Goal: Information Seeking & Learning: Learn about a topic

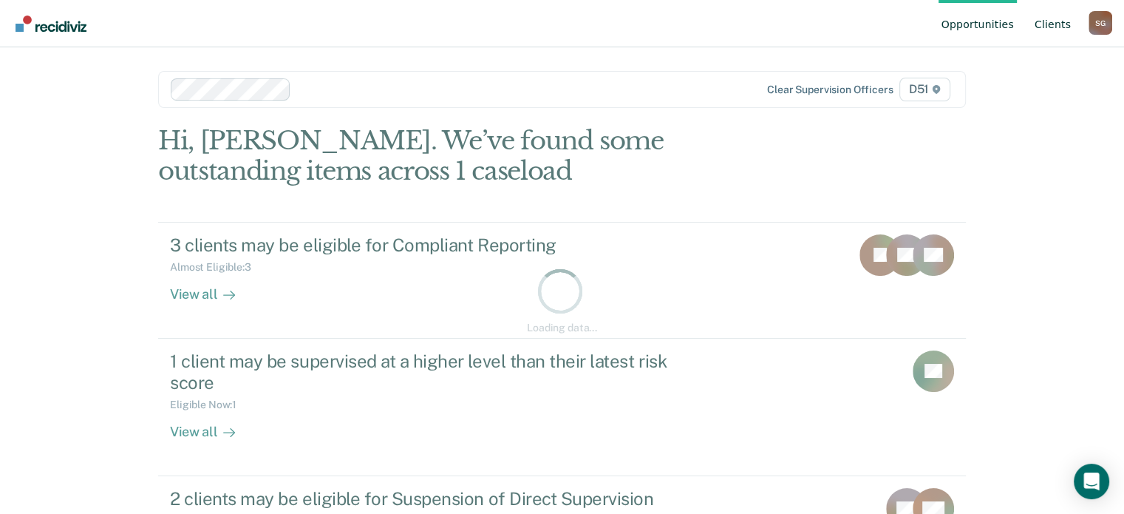
click at [1072, 17] on link "Client s" at bounding box center [1053, 23] width 42 height 47
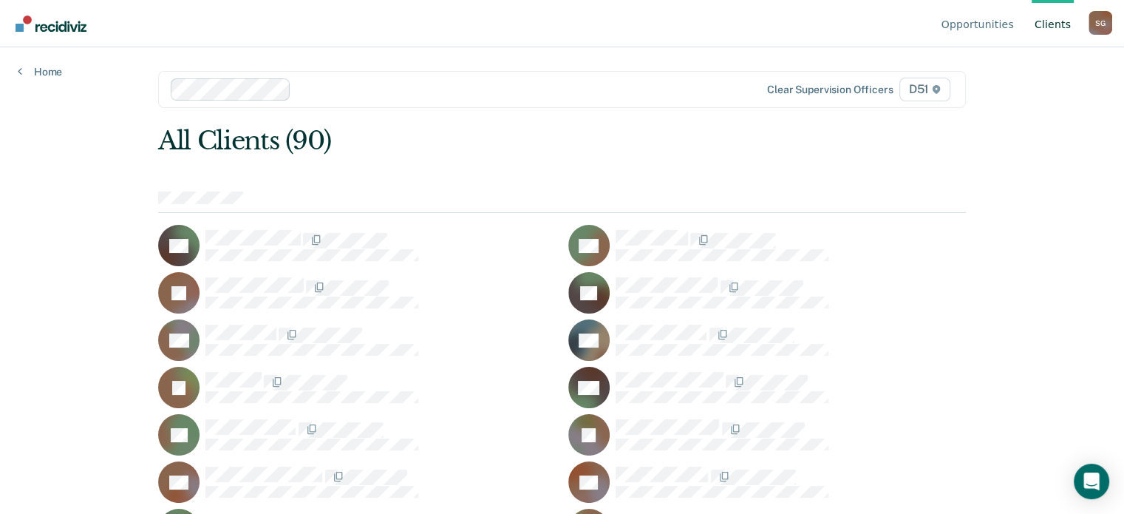
click at [672, 140] on div "All Clients (90)" at bounding box center [481, 141] width 646 height 30
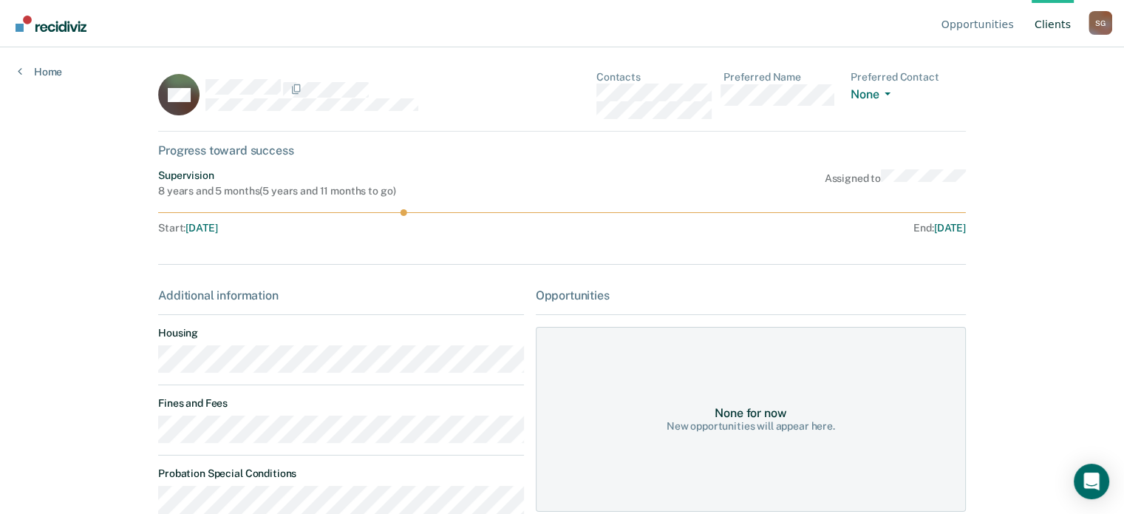
click at [635, 259] on div "HM Contacts Preferred Name Preferred Contact None Call Text Email None Progress…" at bounding box center [562, 367] width 808 height 592
click at [134, 441] on div "Opportunities Client s [PERSON_NAME] S G Profile How it works Log Out Home HM C…" at bounding box center [562, 257] width 1124 height 514
click at [44, 69] on link "Home" at bounding box center [40, 71] width 44 height 13
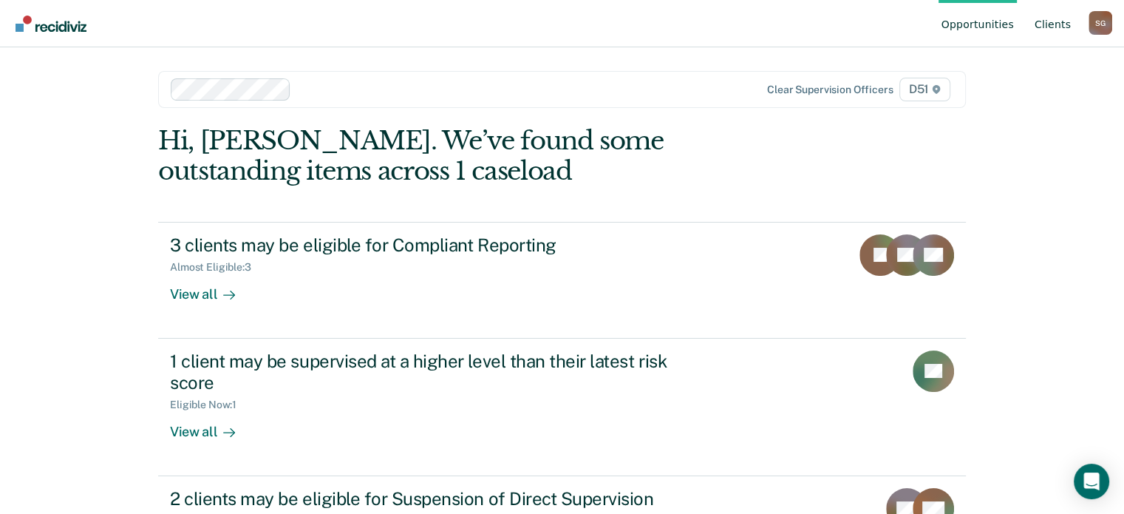
click at [1043, 19] on link "Client s" at bounding box center [1053, 23] width 42 height 47
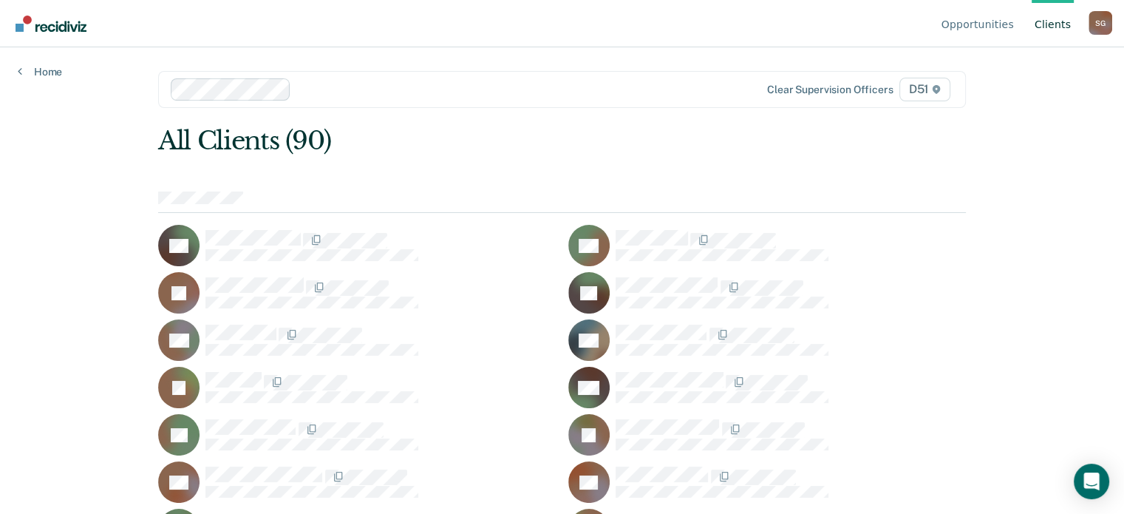
scroll to position [1540, 0]
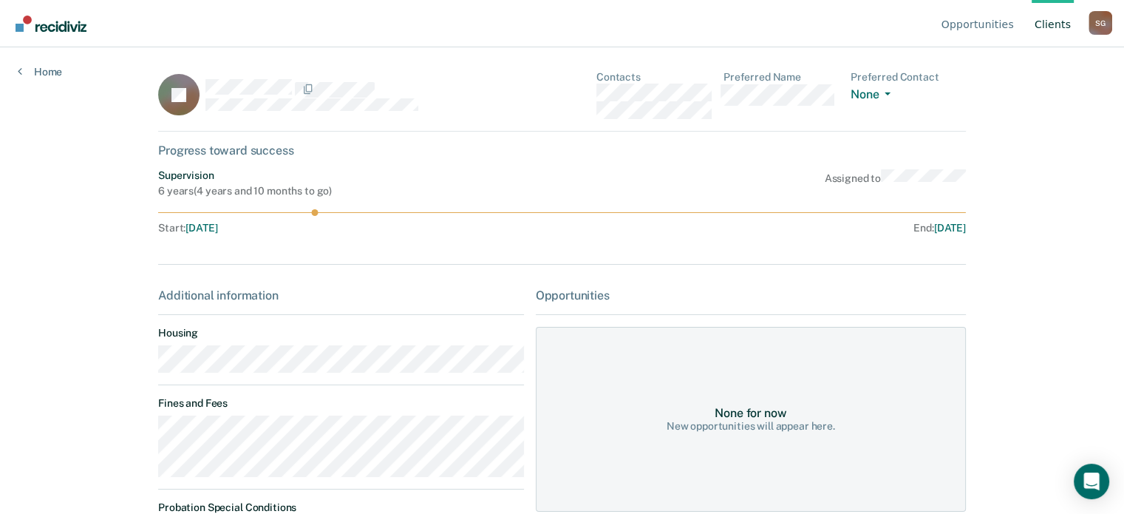
click at [145, 437] on main "JR Contacts Preferred Name Preferred Contact None Call Text Email None Progress…" at bounding box center [561, 262] width 843 height 431
click at [1044, 14] on link "Client s" at bounding box center [1053, 23] width 42 height 47
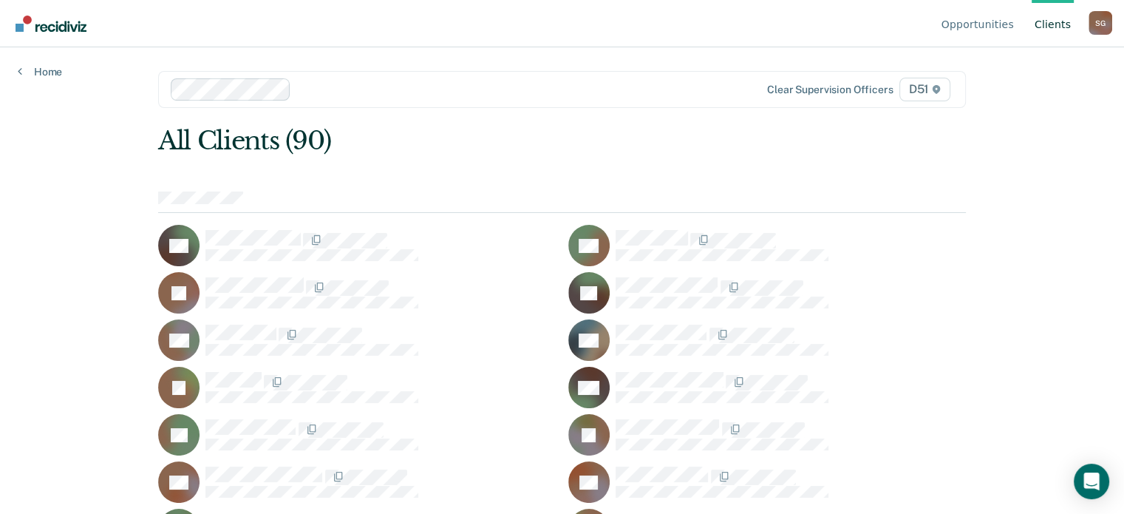
scroll to position [641, 0]
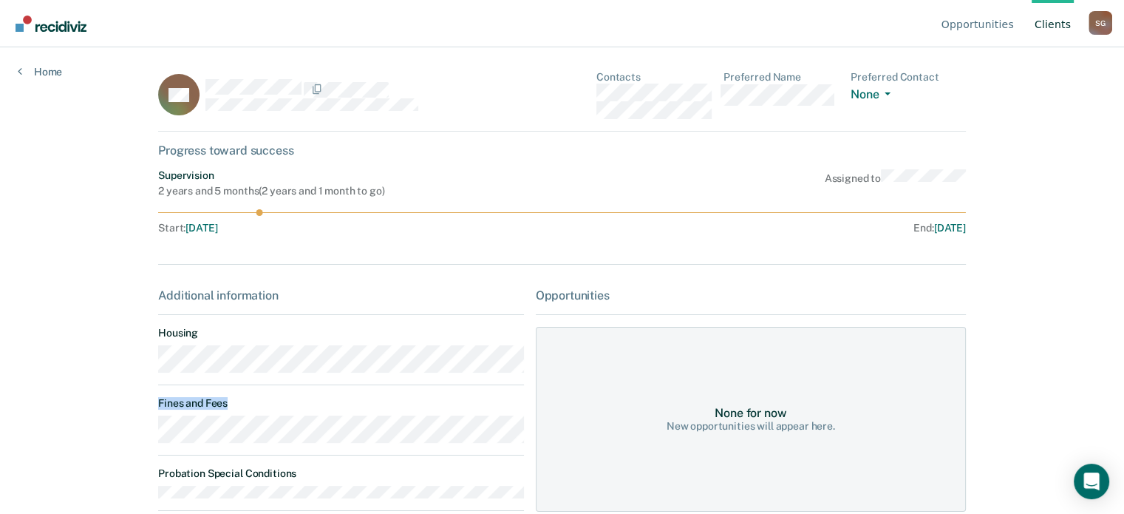
drag, startPoint x: 217, startPoint y: 452, endPoint x: 139, endPoint y: 440, distance: 78.5
click at [140, 440] on main "GH Contacts Preferred Name Preferred Contact None Call Text Email None Progress…" at bounding box center [561, 262] width 843 height 431
copy dt "Fines and Fees"
click at [1051, 23] on link "Client s" at bounding box center [1053, 23] width 42 height 47
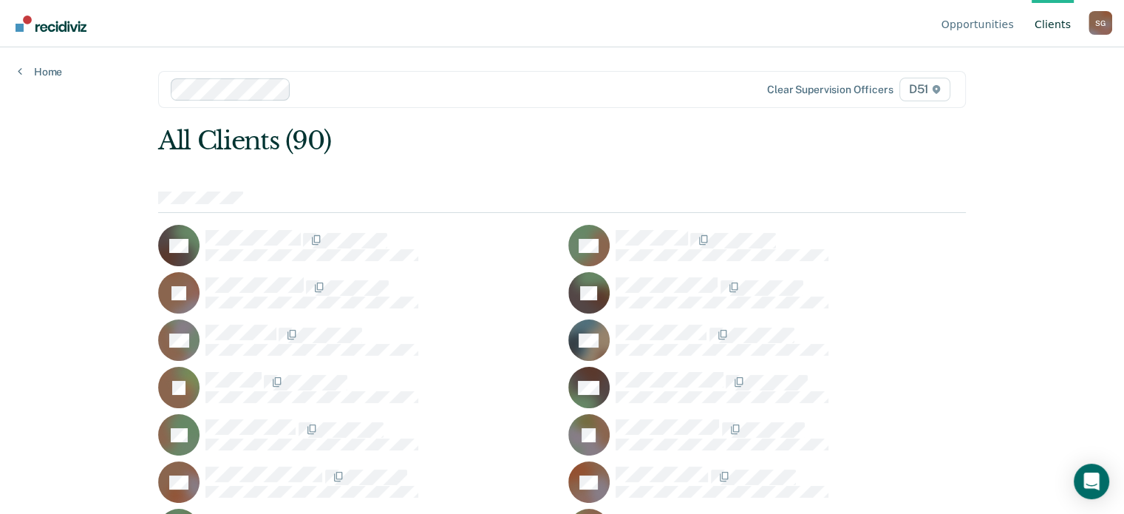
scroll to position [1162, 0]
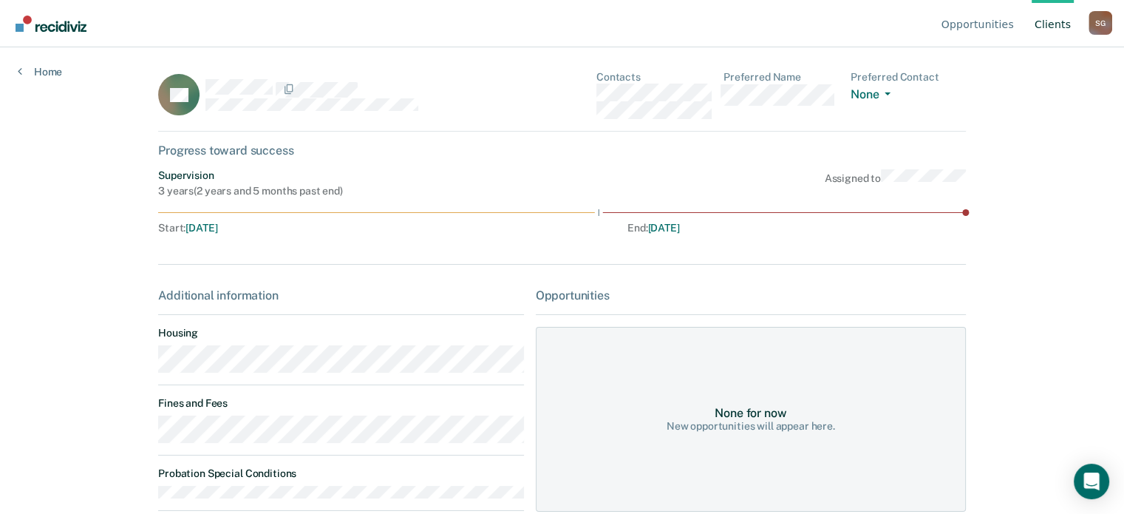
click at [124, 439] on div "Opportunities Client s [PERSON_NAME] S G Profile How it works Log Out Home LN C…" at bounding box center [562, 257] width 1124 height 514
click at [1066, 33] on link "Client s" at bounding box center [1053, 23] width 42 height 47
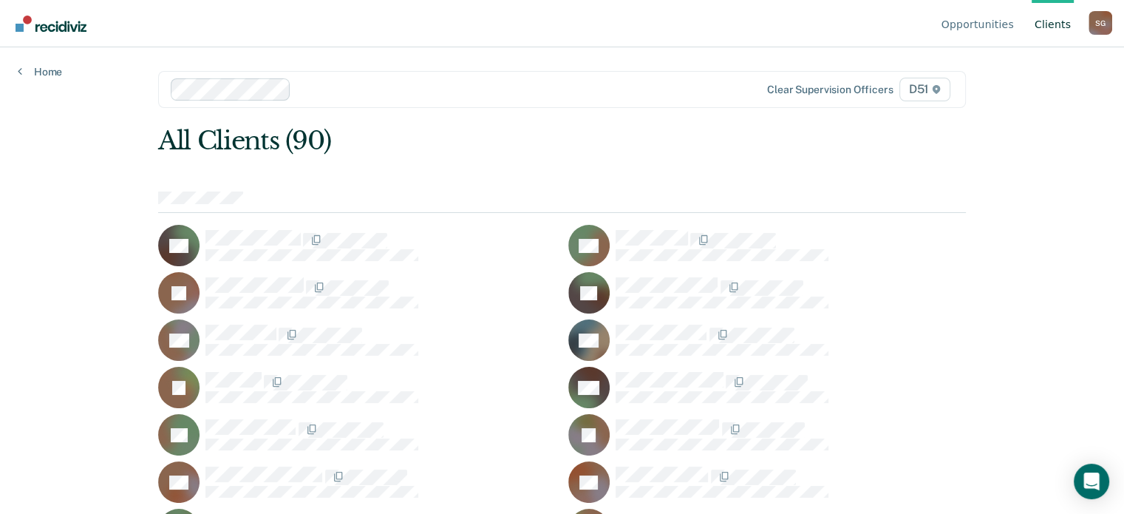
scroll to position [1830, 0]
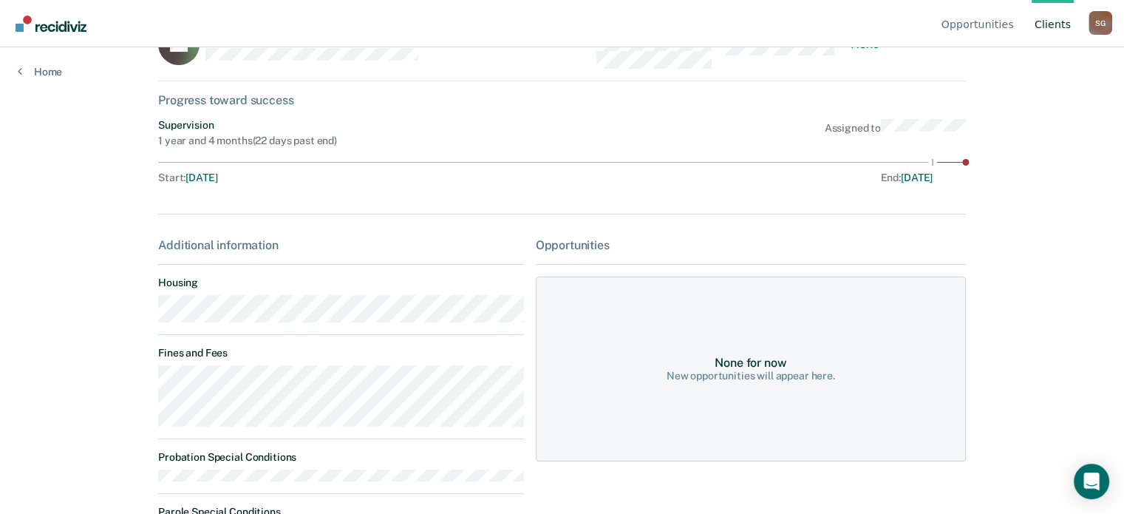
scroll to position [102, 0]
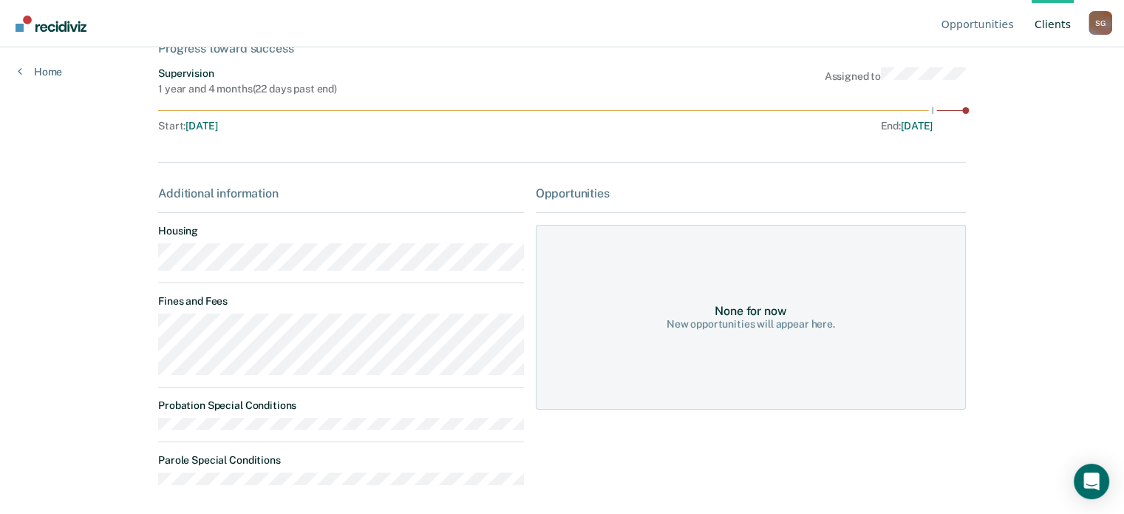
click at [151, 335] on main "TY Contacts Preferred Name Preferred Contact None Call Text Email None Progress…" at bounding box center [561, 160] width 843 height 431
click at [1065, 30] on link "Client s" at bounding box center [1053, 23] width 42 height 47
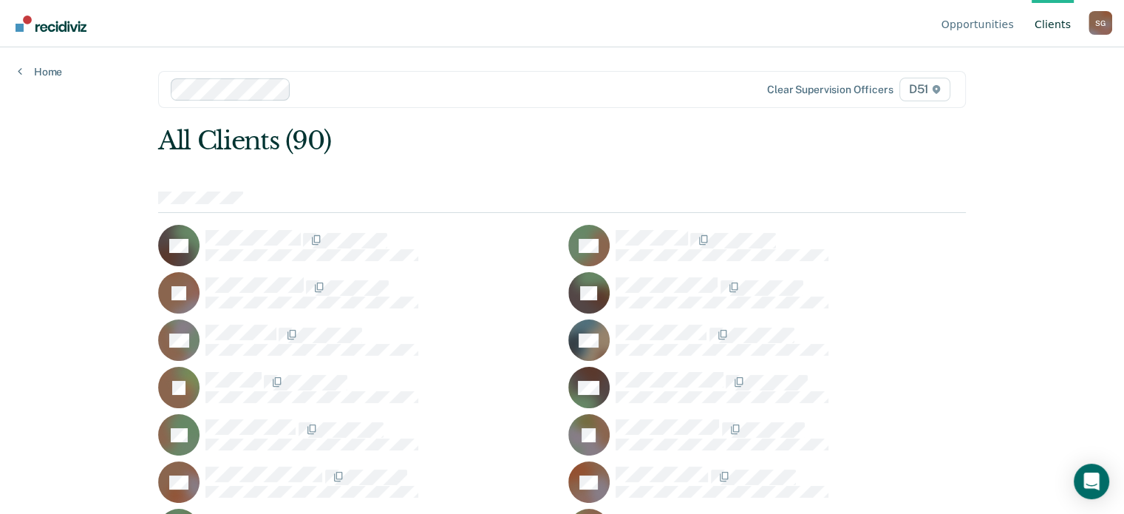
scroll to position [1351, 0]
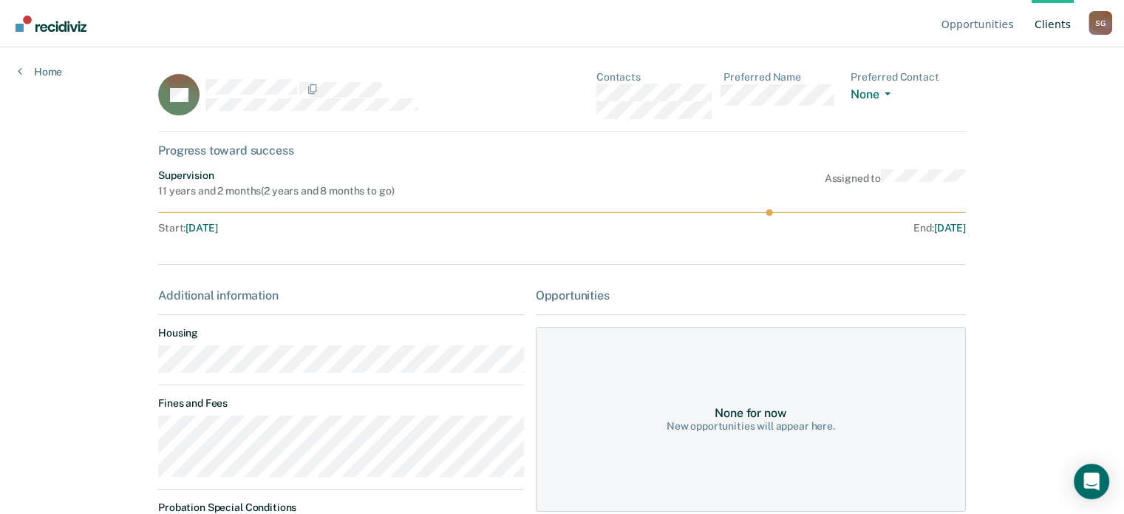
click at [99, 435] on div "Opportunities Client s [PERSON_NAME] S G Profile How it works Log Out Home BP C…" at bounding box center [562, 257] width 1124 height 514
click at [1057, 27] on link "Client s" at bounding box center [1053, 23] width 42 height 47
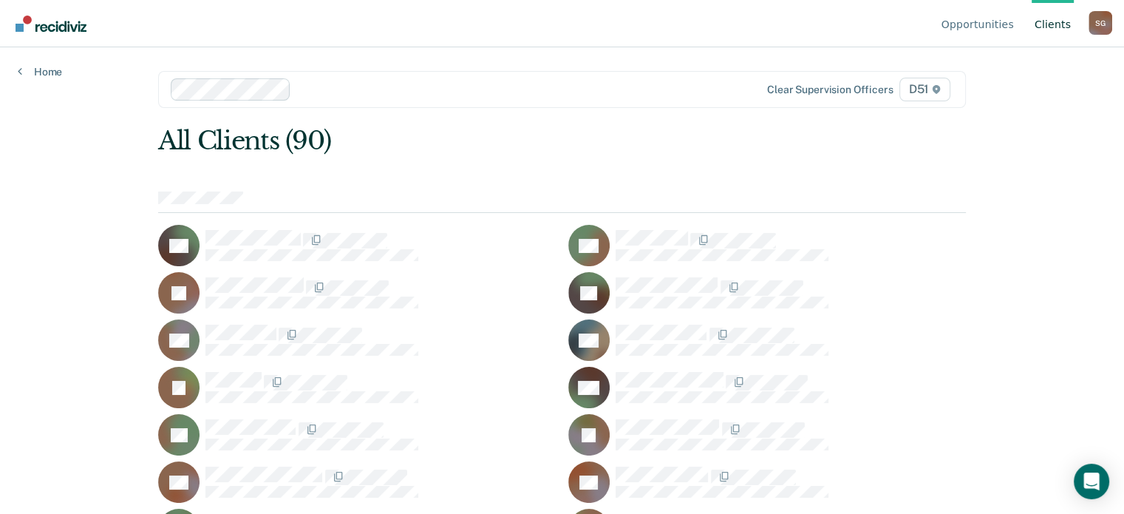
scroll to position [1830, 0]
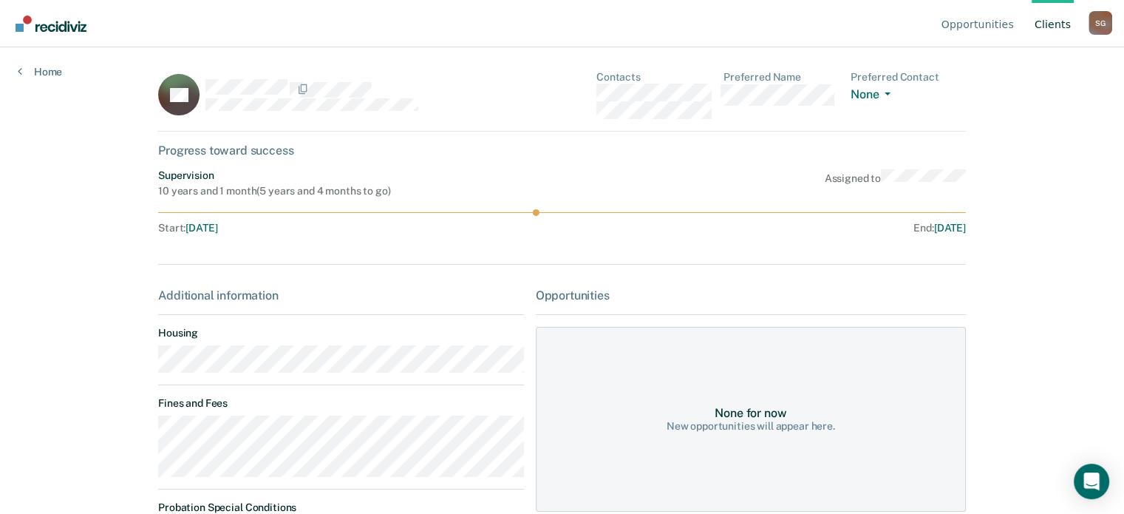
click at [81, 432] on div "Opportunities Client s [PERSON_NAME] S G Profile How it works Log Out Home JW C…" at bounding box center [562, 257] width 1124 height 514
click at [1070, 21] on link "Client s" at bounding box center [1053, 23] width 42 height 47
drag, startPoint x: 261, startPoint y: 480, endPoint x: 141, endPoint y: 434, distance: 128.2
click at [141, 434] on main "TA Contacts Preferred Name Preferred Contact None Call Text Email None Progress…" at bounding box center [561, 262] width 843 height 431
copy dt "Fines and Fees"
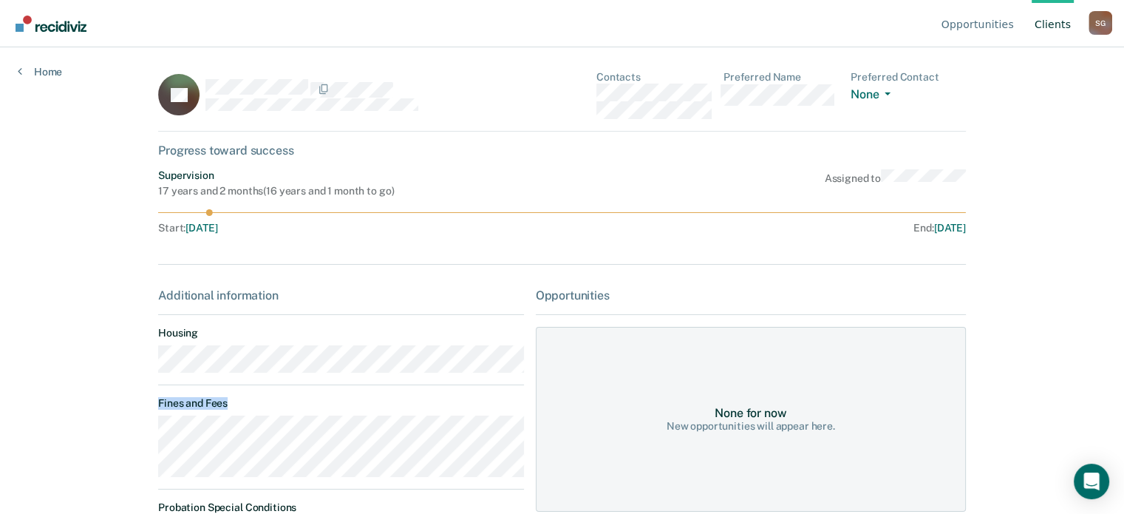
click at [1045, 28] on link "Client s" at bounding box center [1053, 23] width 42 height 47
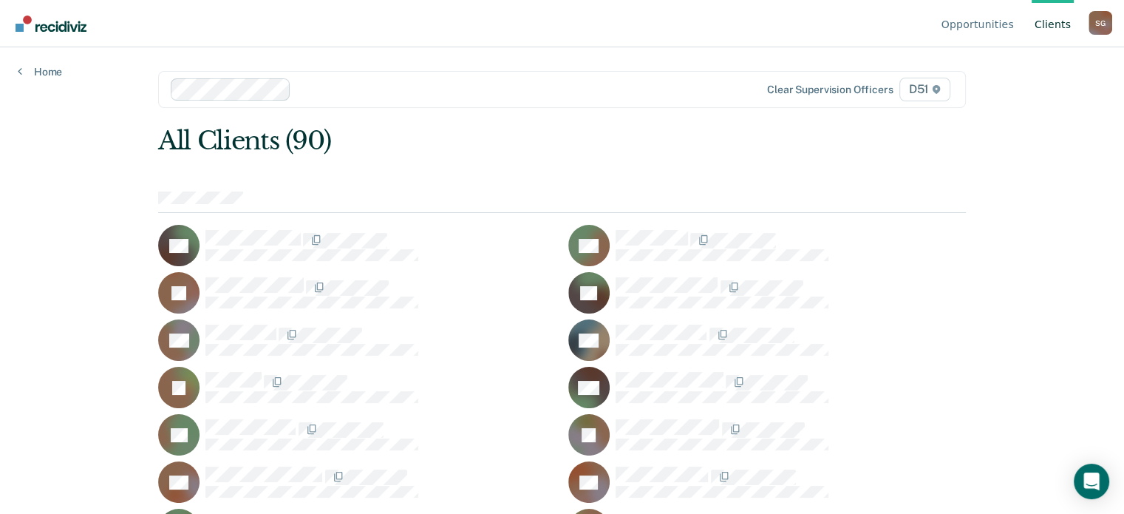
scroll to position [500, 0]
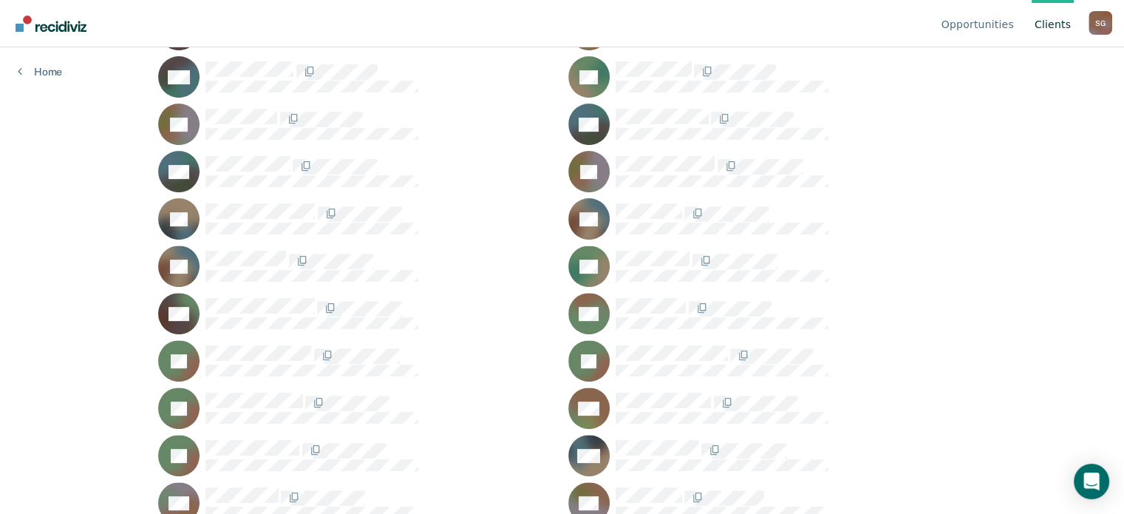
click at [679, 248] on div "DF" at bounding box center [767, 265] width 398 height 41
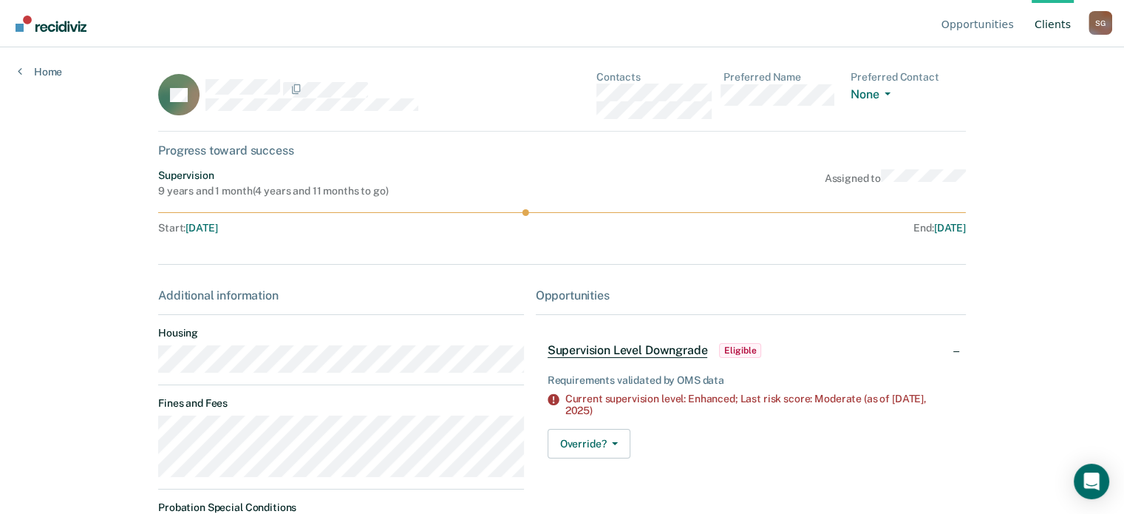
click at [126, 440] on div "Opportunities Client s [PERSON_NAME] S G Profile How it works Log Out Home DF C…" at bounding box center [562, 257] width 1124 height 514
click at [1047, 27] on link "Client s" at bounding box center [1053, 23] width 42 height 47
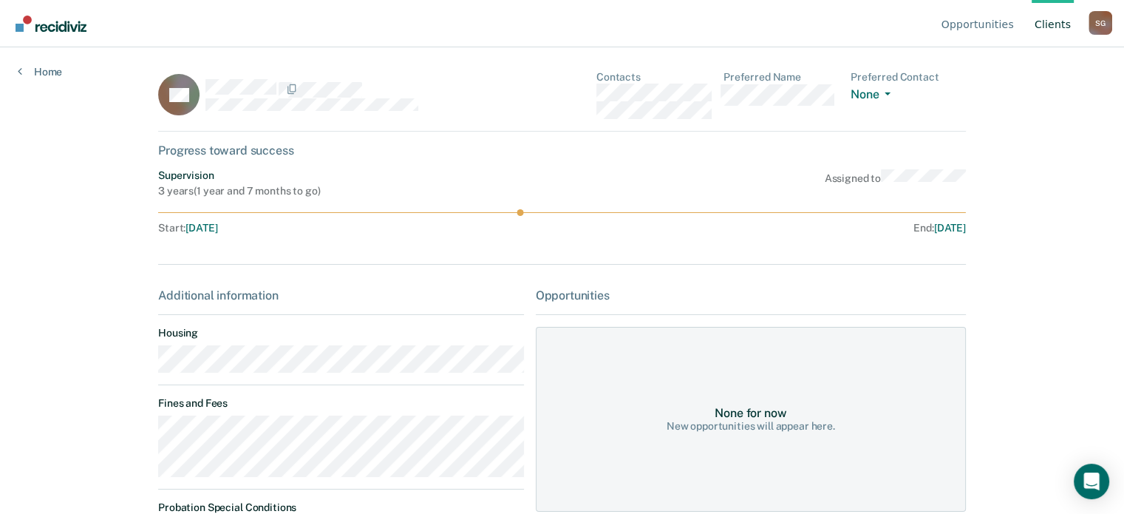
click at [142, 432] on main "AA Contacts Preferred Name Preferred Contact None Call Text Email None Progress…" at bounding box center [561, 262] width 843 height 431
click at [1065, 25] on link "Client s" at bounding box center [1053, 23] width 42 height 47
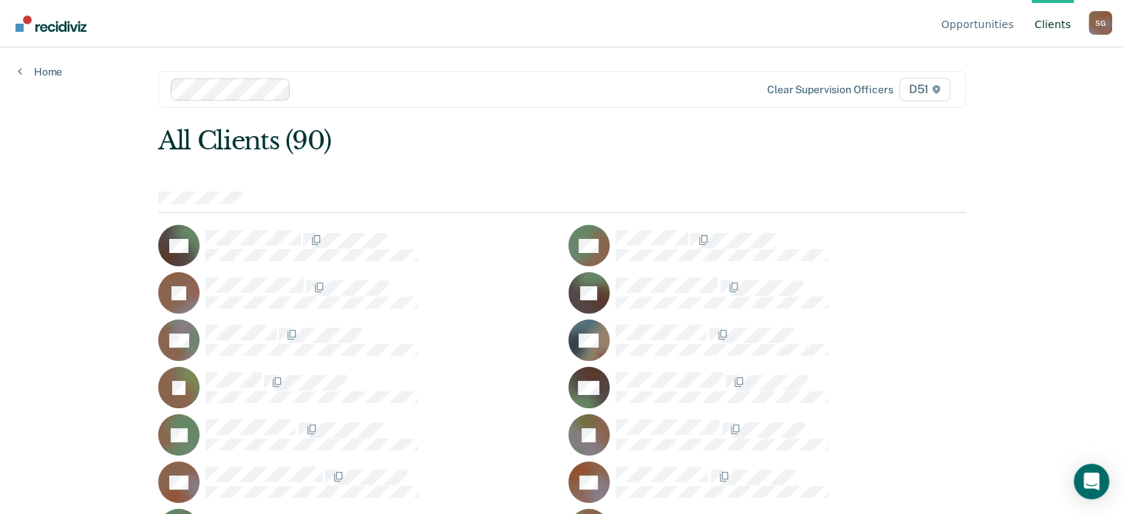
scroll to position [547, 0]
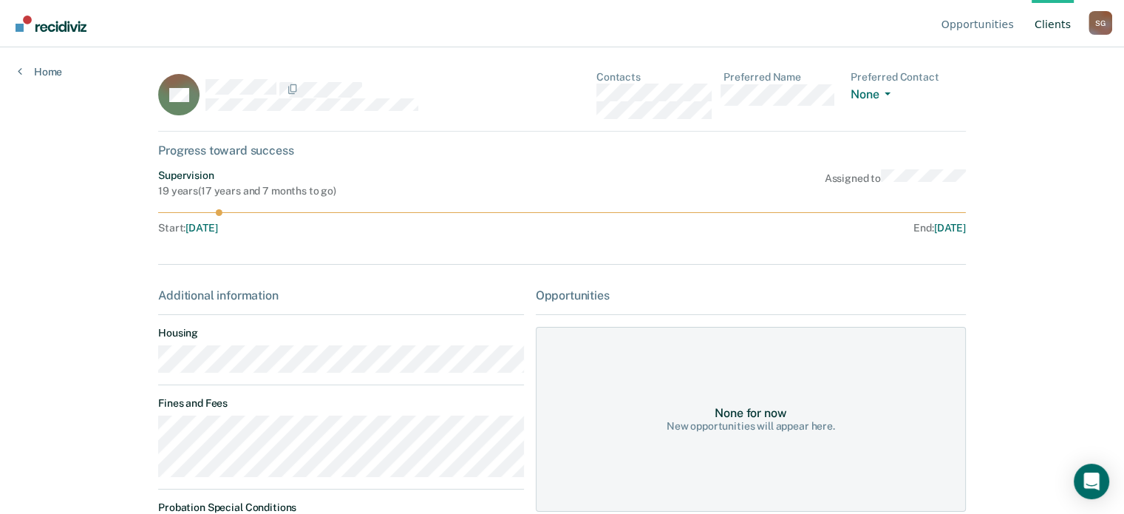
click at [123, 436] on div "Opportunities Client s [PERSON_NAME] S G Profile How it works Log Out Home BH C…" at bounding box center [562, 257] width 1124 height 514
click at [1048, 41] on link "Client s" at bounding box center [1053, 23] width 42 height 47
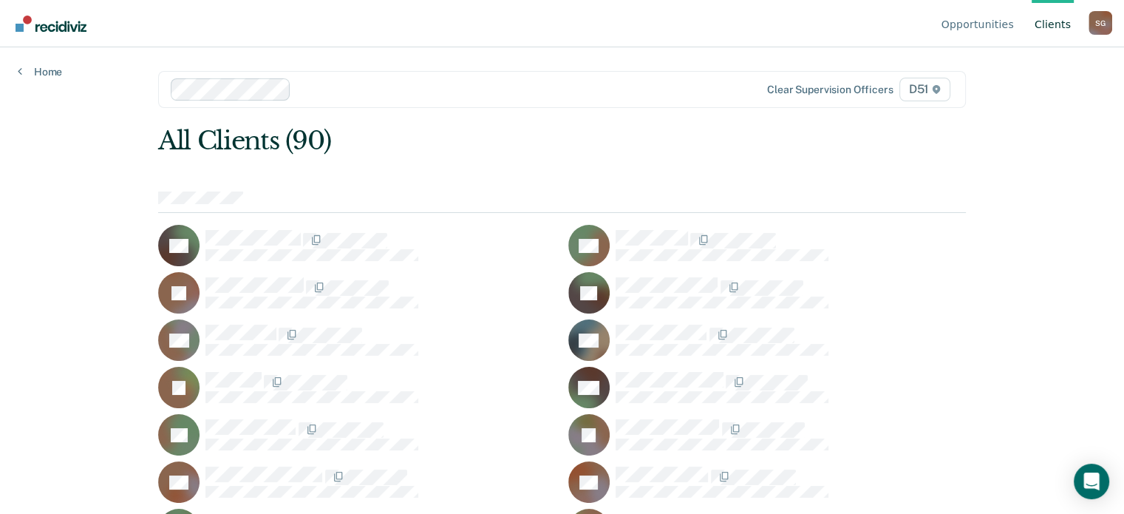
scroll to position [831, 0]
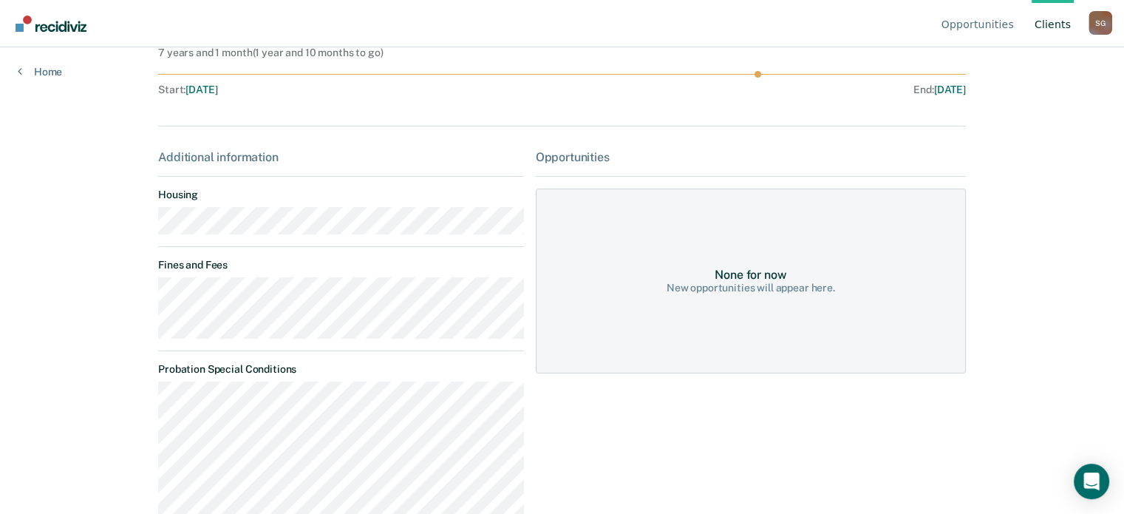
scroll to position [148, 0]
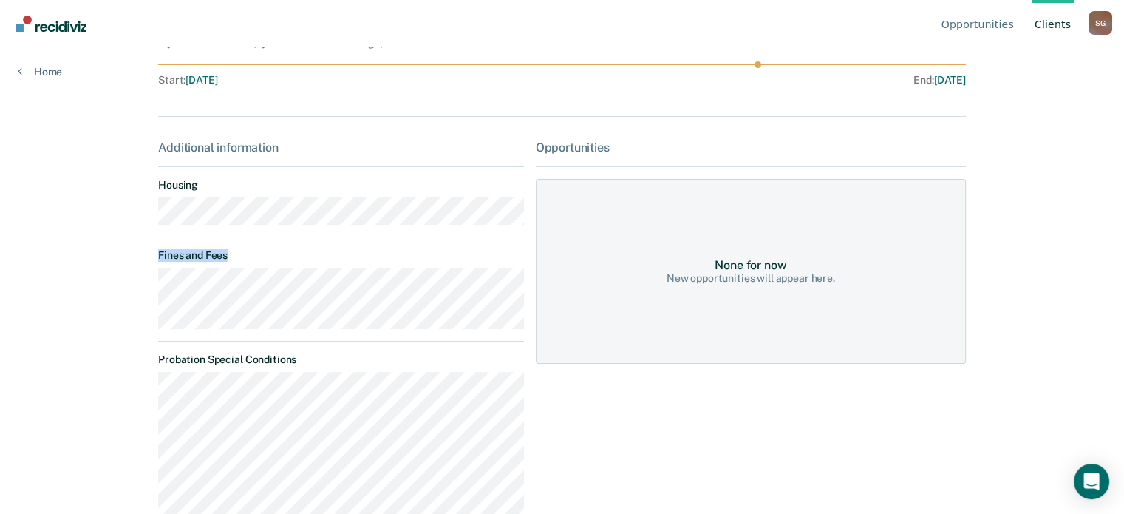
drag, startPoint x: 287, startPoint y: 330, endPoint x: 144, endPoint y: 287, distance: 148.9
click at [144, 287] on main "FM Contacts Preferred Name Preferred Contact None Call Text Email None Progress…" at bounding box center [561, 115] width 843 height 431
copy dt "Fines and Fees"
click at [1057, 27] on link "Client s" at bounding box center [1053, 23] width 42 height 47
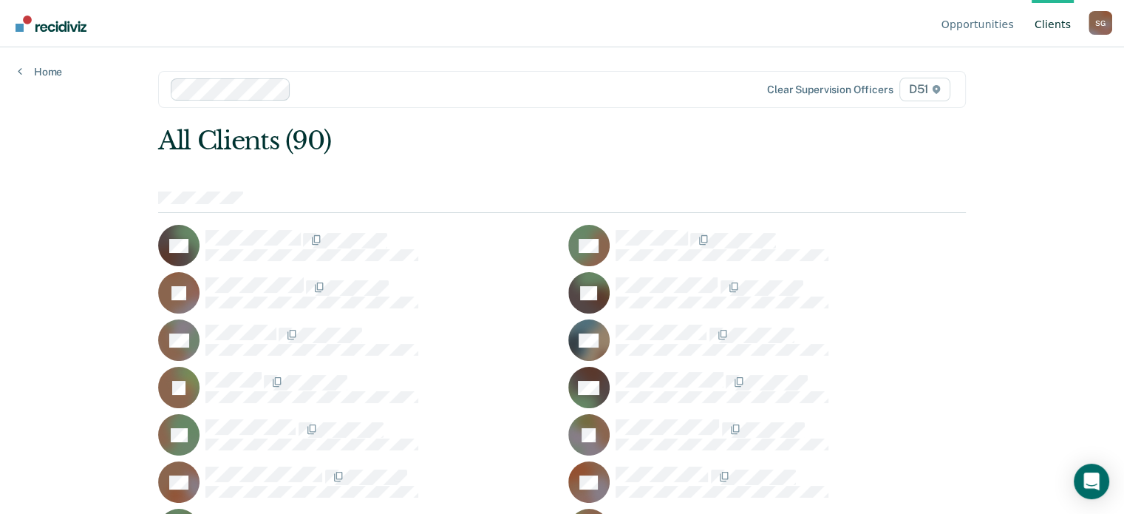
scroll to position [594, 0]
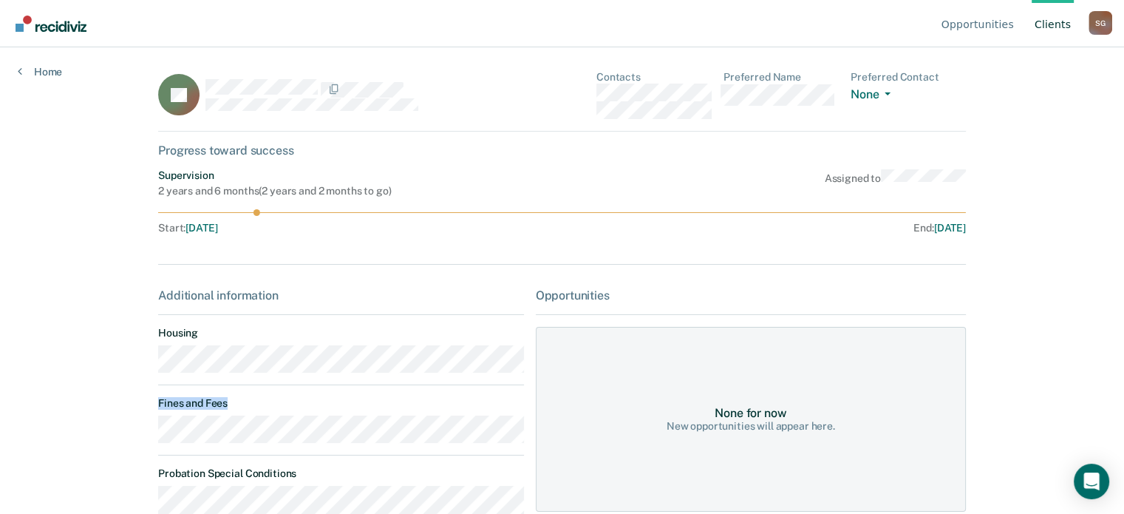
drag, startPoint x: 226, startPoint y: 443, endPoint x: 103, endPoint y: 432, distance: 123.2
click at [103, 432] on div "Opportunities Client s [PERSON_NAME] S G Profile How it works Log Out Home JH C…" at bounding box center [562, 257] width 1124 height 514
